Goal: Entertainment & Leisure: Consume media (video, audio)

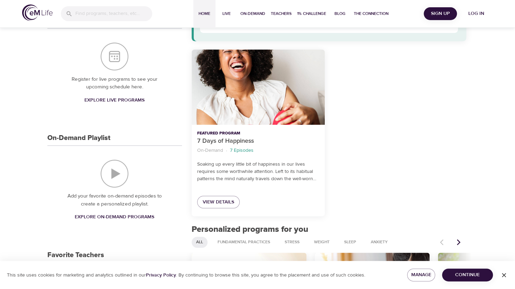
scroll to position [110, 0]
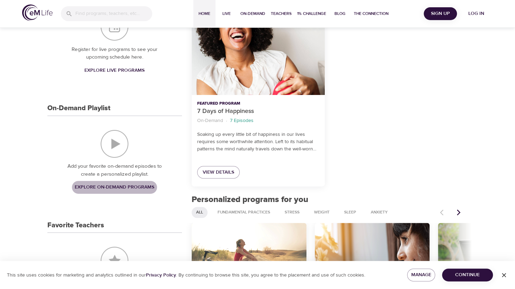
click at [109, 187] on span "Explore On-Demand Programs" at bounding box center [115, 187] width 80 height 9
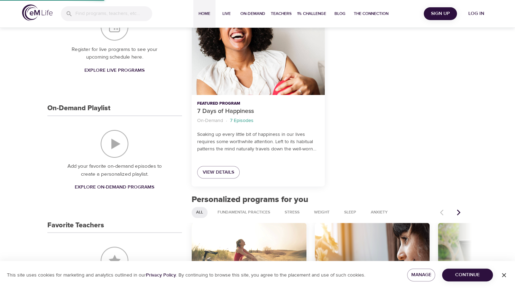
select select "recent"
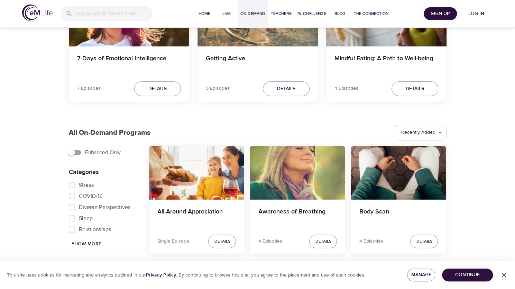
scroll to position [110, 0]
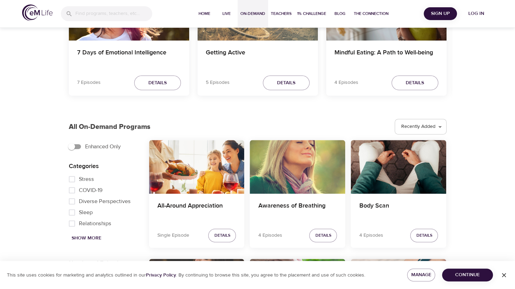
click at [87, 177] on span "Stress" at bounding box center [86, 179] width 15 height 8
click at [79, 177] on input "Stress" at bounding box center [72, 178] width 14 height 11
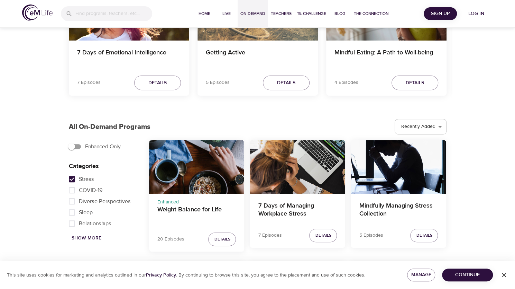
click at [87, 177] on span "Stress" at bounding box center [86, 179] width 15 height 8
click at [79, 177] on input "Stress" at bounding box center [72, 178] width 14 height 11
checkbox input "false"
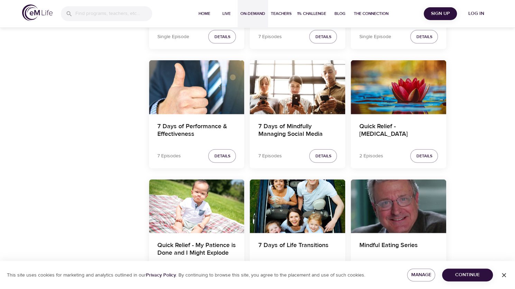
scroll to position [903, 0]
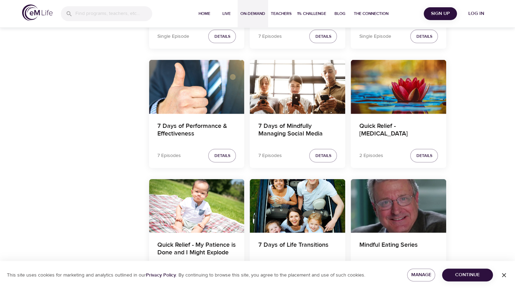
click at [381, 115] on div "Quick Relief - [MEDICAL_DATA]" at bounding box center [399, 130] width 96 height 33
click at [379, 122] on h4 "Quick Relief - [MEDICAL_DATA]" at bounding box center [398, 130] width 79 height 17
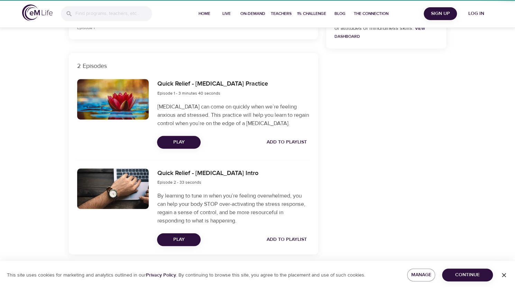
scroll to position [210, 0]
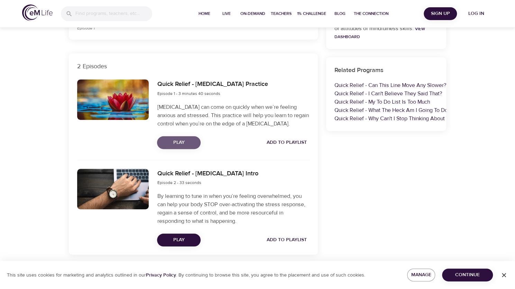
click at [196, 141] on button "Play" at bounding box center [179, 142] width 44 height 13
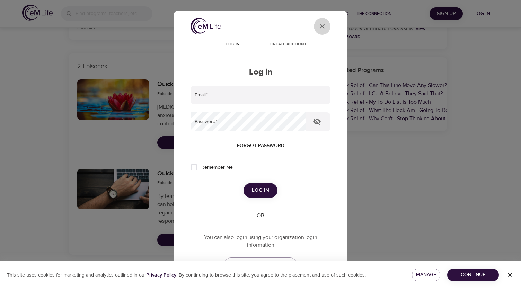
click at [318, 28] on icon "User Profile" at bounding box center [322, 26] width 8 height 8
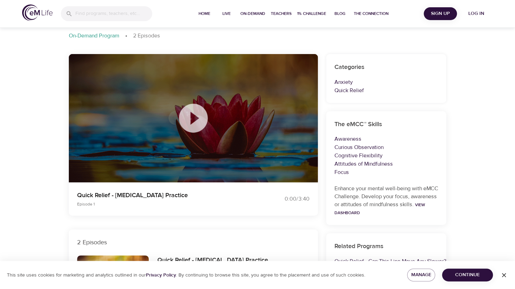
scroll to position [0, 0]
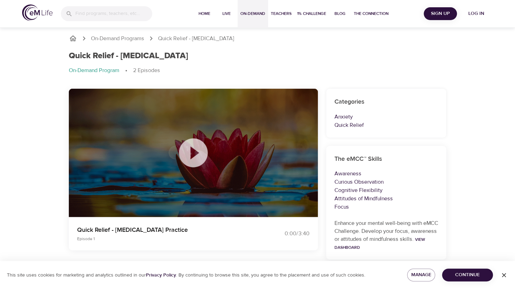
click at [242, 16] on span "On-Demand" at bounding box center [253, 13] width 25 height 7
select select "recent"
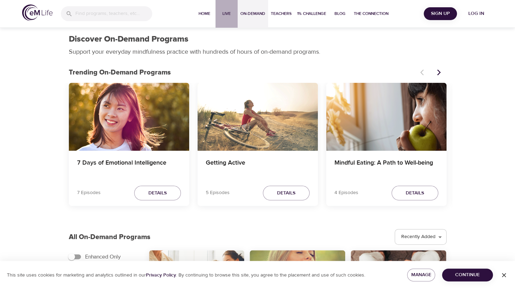
click at [225, 16] on span "Live" at bounding box center [226, 13] width 17 height 7
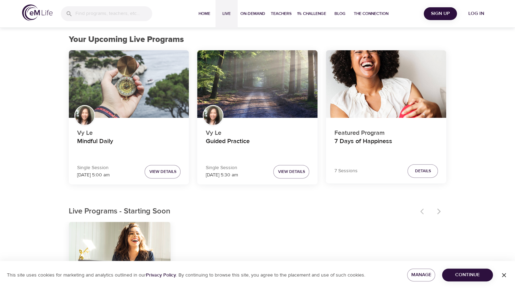
scroll to position [40, 0]
drag, startPoint x: 368, startPoint y: 143, endPoint x: 356, endPoint y: 139, distance: 12.9
click at [356, 139] on h4 "7 Days of Happiness" at bounding box center [386, 145] width 104 height 17
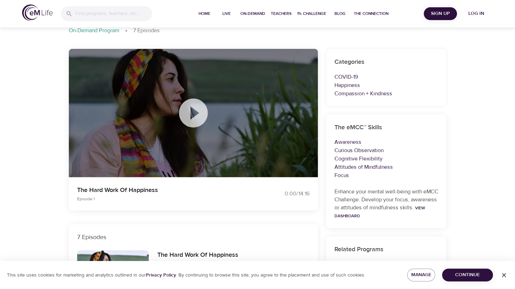
click at [195, 116] on icon at bounding box center [193, 112] width 29 height 29
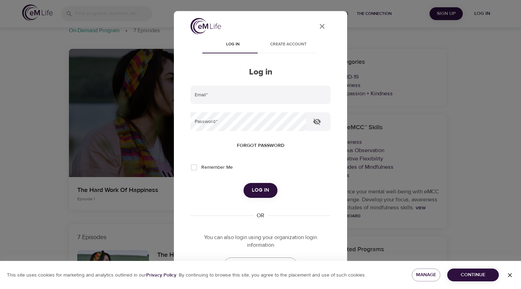
click at [138, 143] on div "User Profile Log in Create account Log in Email   * Password   * Forgot passwor…" at bounding box center [260, 144] width 521 height 289
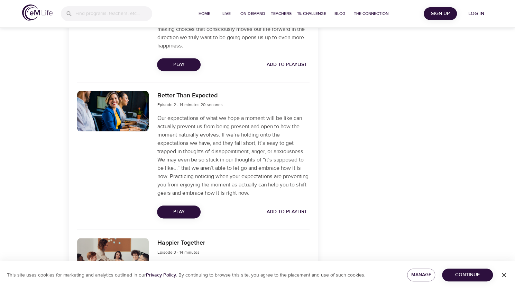
scroll to position [364, 0]
